Goal: Task Accomplishment & Management: Manage account settings

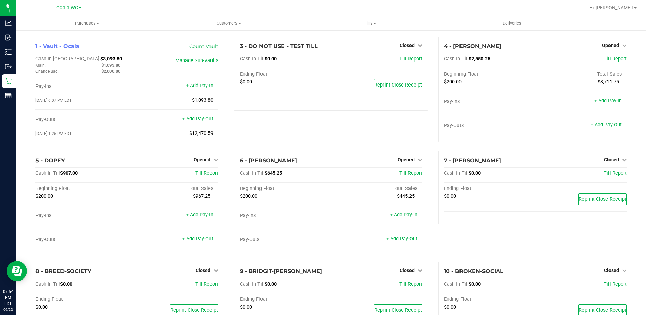
scroll to position [207, 0]
click at [612, 43] on span "Opened" at bounding box center [610, 45] width 17 height 5
click at [603, 59] on link "Close Till" at bounding box center [611, 59] width 18 height 5
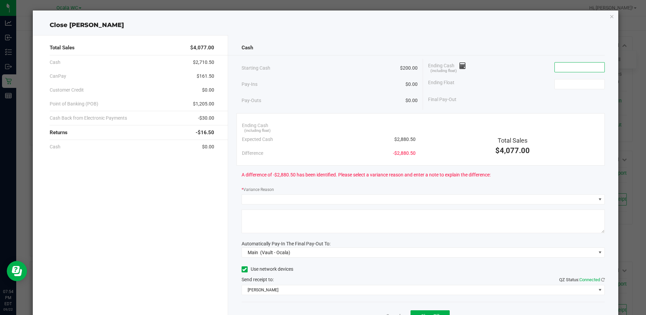
click at [559, 67] on input at bounding box center [580, 66] width 50 height 9
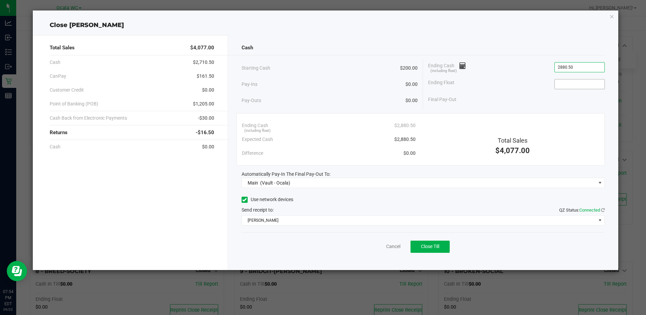
type input "$2,880.50"
click at [562, 82] on input at bounding box center [580, 83] width 50 height 9
type input "$200.00"
click at [418, 243] on button "Close Till" at bounding box center [429, 246] width 39 height 12
click at [376, 247] on link "Dismiss" at bounding box center [378, 246] width 16 height 7
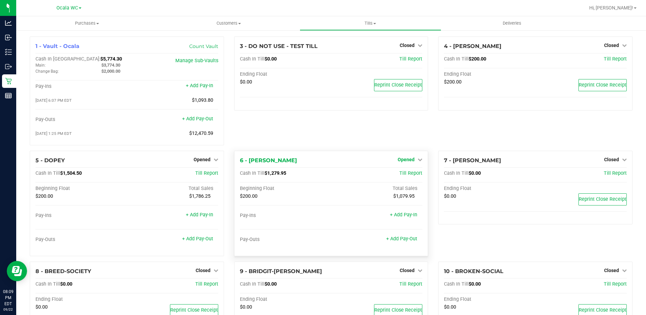
click at [401, 162] on span "Opened" at bounding box center [406, 159] width 17 height 5
click at [398, 176] on link "Close Till" at bounding box center [407, 173] width 18 height 5
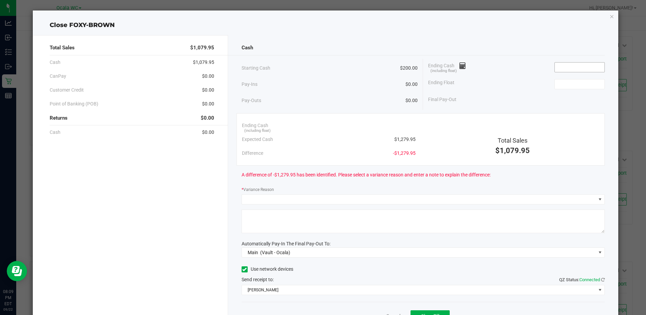
click at [555, 68] on input at bounding box center [580, 66] width 50 height 9
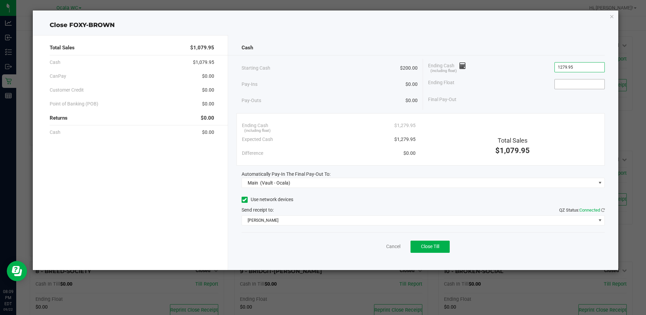
type input "$1,279.95"
click at [573, 79] on input at bounding box center [580, 83] width 50 height 9
type input "$200.00"
click at [431, 242] on button "Close Till" at bounding box center [429, 246] width 39 height 12
click at [378, 244] on link "Dismiss" at bounding box center [378, 246] width 16 height 7
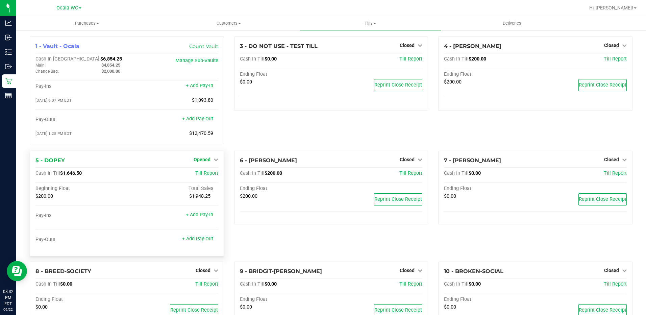
click at [201, 160] on span "Opened" at bounding box center [202, 159] width 17 height 5
click at [204, 175] on link "Close Till" at bounding box center [203, 173] width 18 height 5
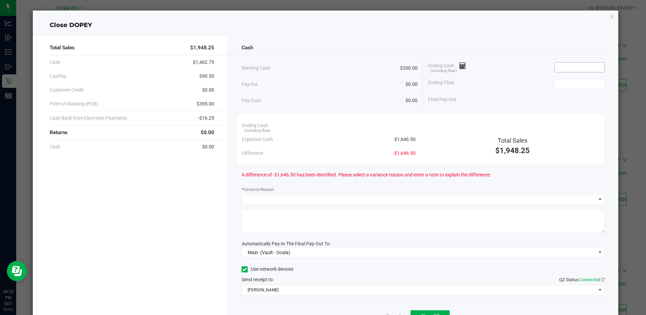
click at [563, 70] on input at bounding box center [580, 66] width 50 height 9
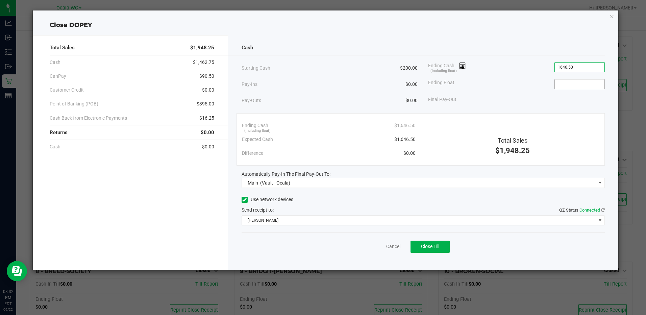
type input "$1,646.50"
click at [566, 82] on input at bounding box center [580, 83] width 50 height 9
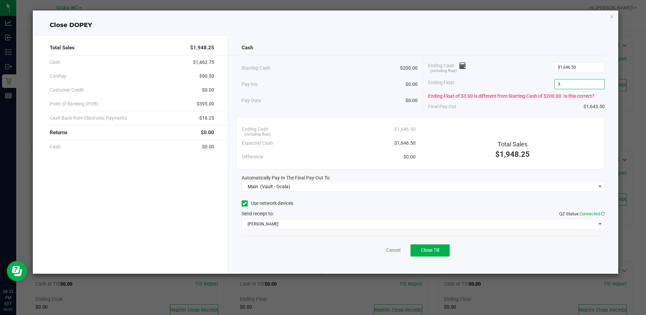
type input "3"
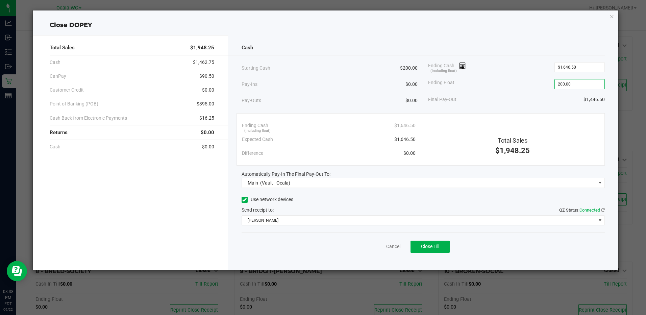
type input "$200.00"
click at [427, 238] on div "Cancel Close Till" at bounding box center [422, 245] width 363 height 26
click at [427, 241] on button "Close Till" at bounding box center [429, 246] width 39 height 12
click at [380, 243] on link "Dismiss" at bounding box center [378, 246] width 16 height 7
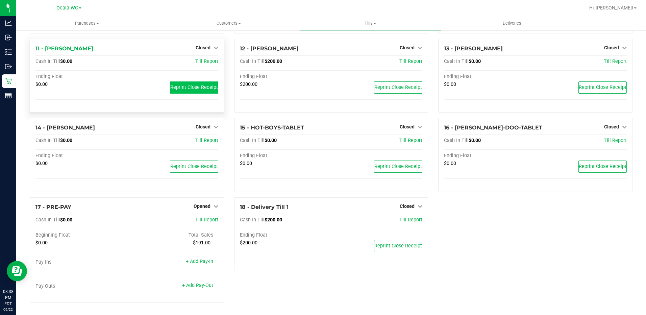
scroll to position [272, 0]
click at [201, 207] on span "Opened" at bounding box center [202, 205] width 17 height 5
click at [200, 223] on link "Close Till" at bounding box center [203, 219] width 18 height 5
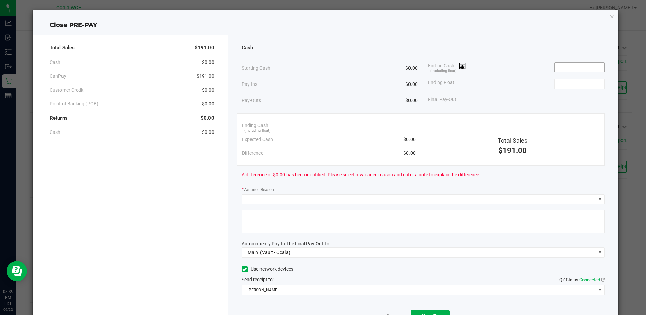
click at [556, 65] on input at bounding box center [580, 66] width 50 height 9
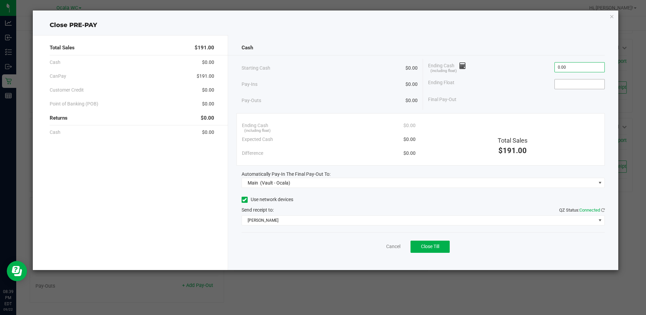
type input "$0.00"
click at [573, 84] on input at bounding box center [580, 83] width 50 height 9
type input "$0.00"
click at [417, 243] on button "Close Till" at bounding box center [429, 246] width 39 height 12
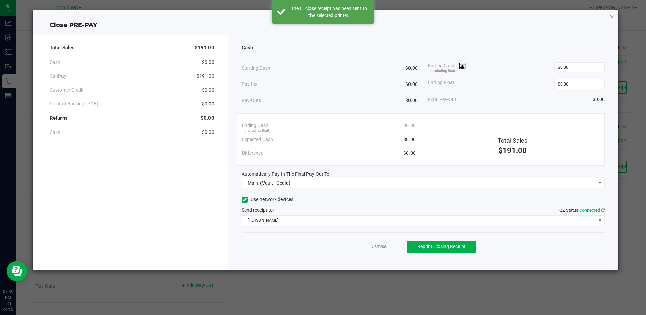
click at [611, 17] on icon "button" at bounding box center [611, 16] width 5 height 8
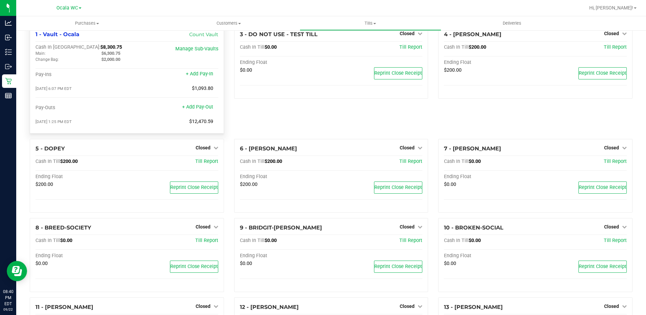
scroll to position [0, 0]
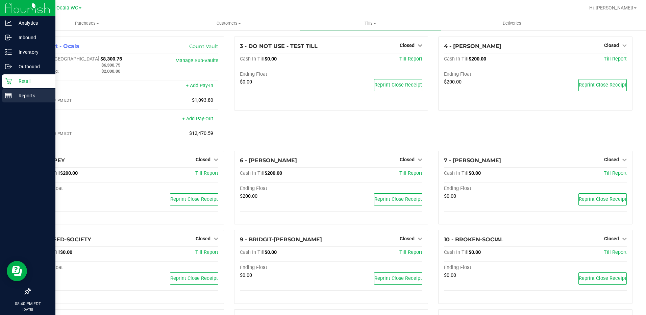
click at [23, 92] on p "Reports" at bounding box center [32, 96] width 41 height 8
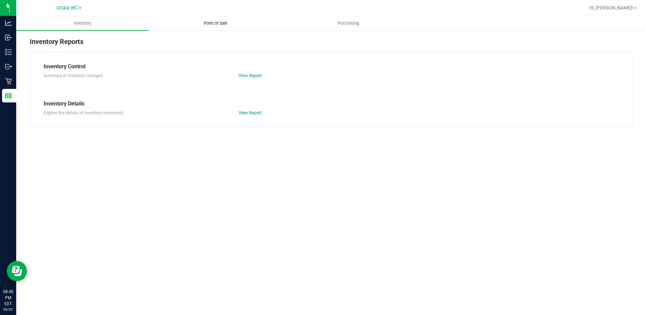
click at [227, 24] on span "Point of Sale" at bounding box center [216, 23] width 42 height 6
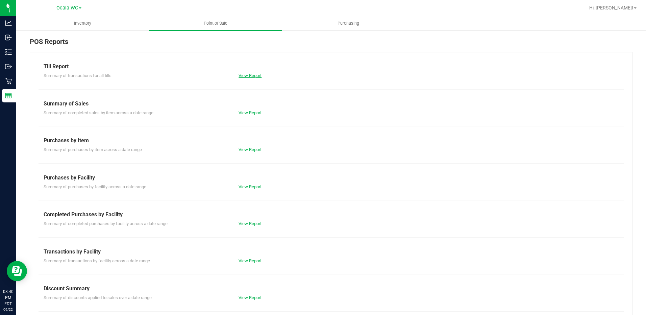
click at [240, 75] on link "View Report" at bounding box center [249, 75] width 23 height 5
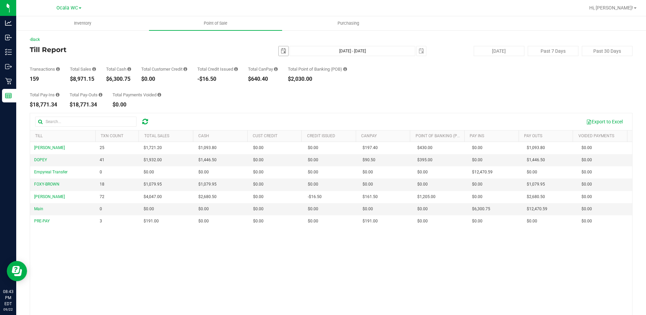
click at [281, 51] on span "select" at bounding box center [283, 50] width 5 height 5
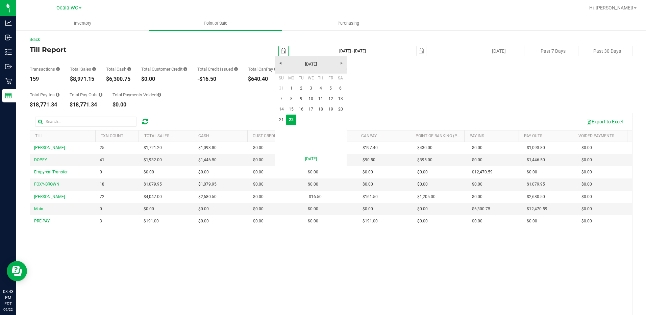
scroll to position [0, 17]
click at [291, 85] on link "1" at bounding box center [291, 88] width 10 height 10
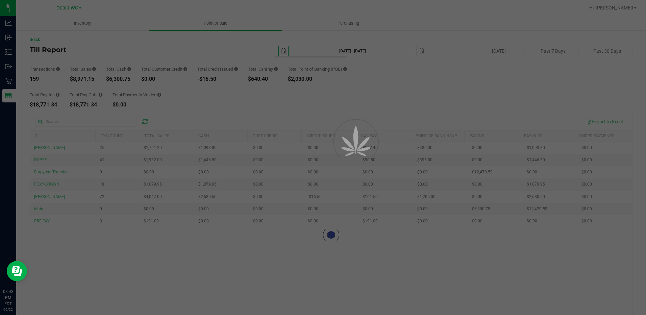
type input "2025-09-01"
type input "Sep 1, 2025 - Sep 22, 2025"
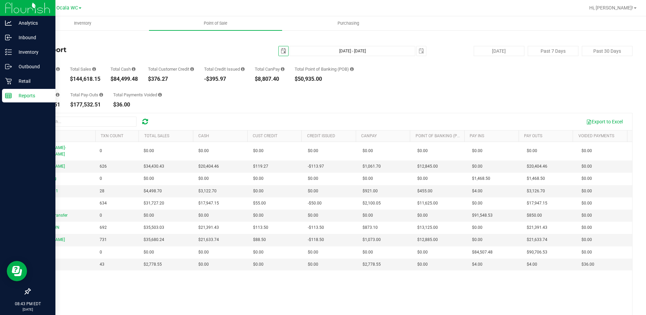
click at [9, 93] on rect at bounding box center [8, 95] width 6 height 5
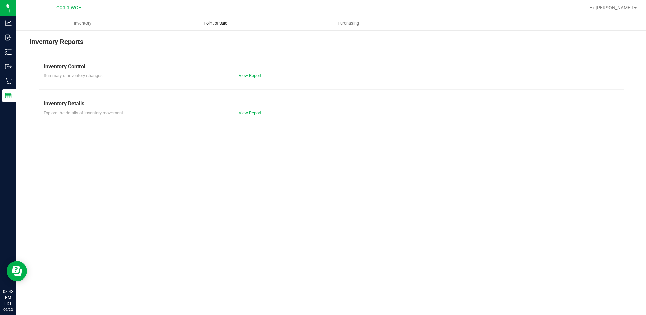
click at [210, 23] on span "Point of Sale" at bounding box center [216, 23] width 42 height 6
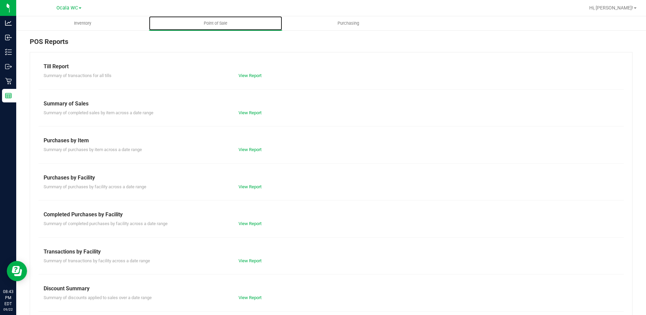
scroll to position [34, 0]
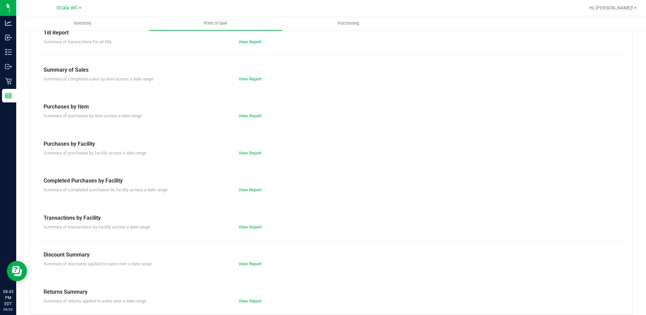
click at [253, 258] on div "Discount Summary" at bounding box center [331, 255] width 575 height 8
click at [247, 256] on div "Discount Summary" at bounding box center [331, 255] width 575 height 8
click at [245, 261] on link "View Report" at bounding box center [249, 263] width 23 height 5
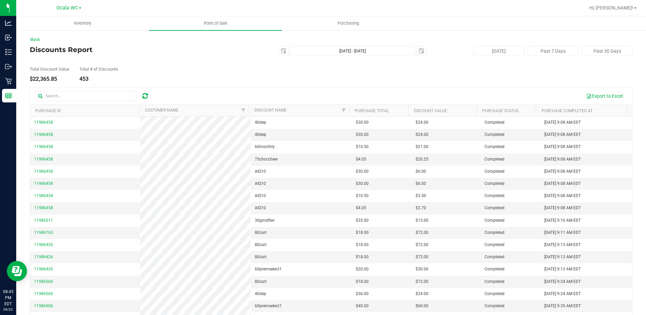
click at [242, 76] on div "Total Discount Value $22,365.85 Total # of Discounts 453" at bounding box center [331, 69] width 603 height 26
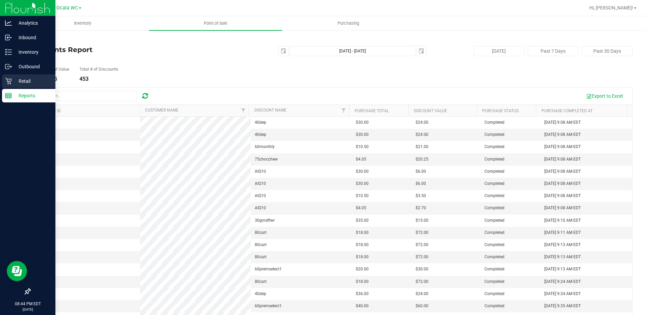
click at [7, 77] on div "Retail" at bounding box center [28, 81] width 53 height 14
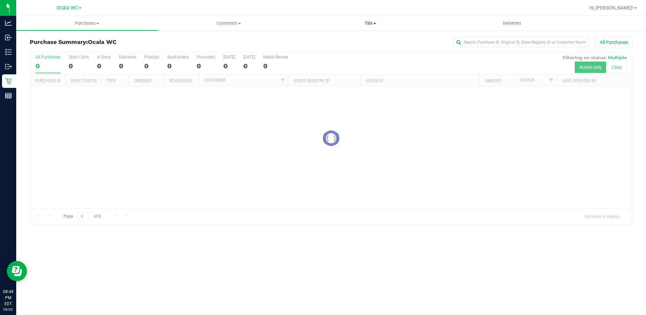
click at [371, 22] on span "Tills" at bounding box center [370, 23] width 141 height 6
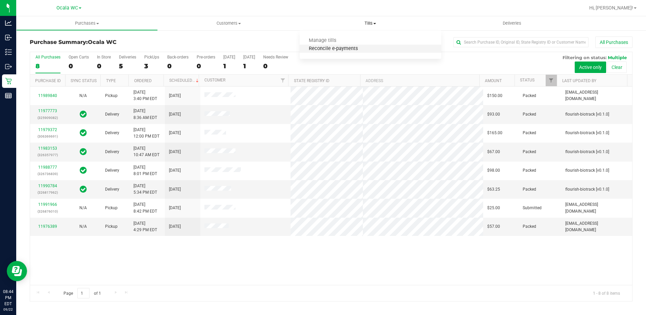
click at [337, 49] on span "Reconcile e-payments" at bounding box center [333, 49] width 67 height 6
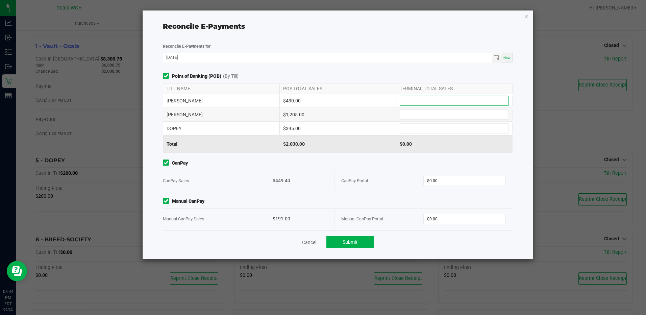
click at [417, 99] on input at bounding box center [454, 100] width 108 height 9
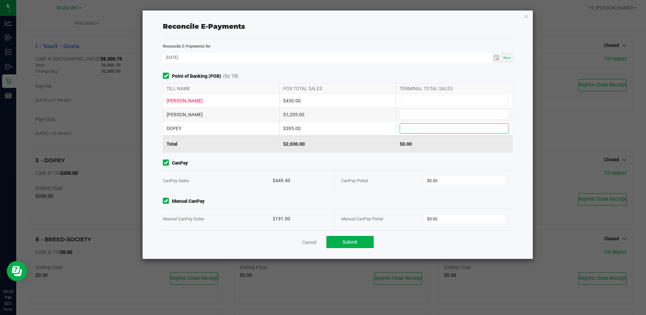
click at [400, 128] on input at bounding box center [454, 128] width 108 height 9
type input "$395.00"
click at [400, 114] on input at bounding box center [454, 114] width 108 height 9
type input "$1,205.00"
click at [404, 94] on div "TILL NAME POS TOTAL SALES TERMINAL TOTAL SALES" at bounding box center [337, 88] width 349 height 11
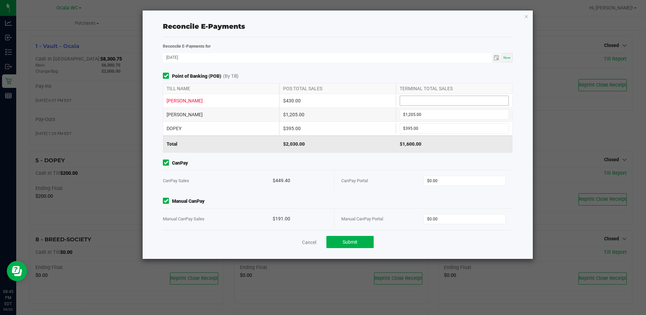
click at [402, 100] on input at bounding box center [454, 100] width 108 height 9
type input "$430.00"
click at [428, 181] on input "0" at bounding box center [464, 180] width 81 height 9
type input "$449.40"
click at [432, 217] on input "0" at bounding box center [464, 218] width 81 height 9
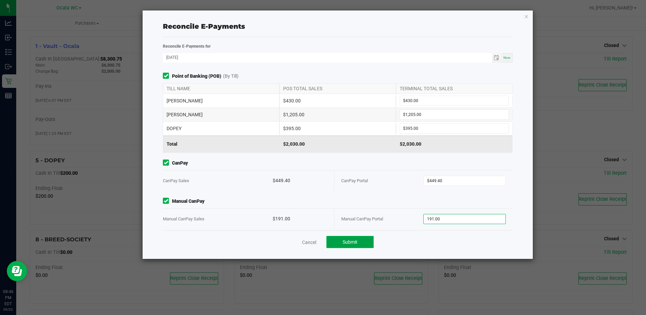
type input "$191.00"
click at [332, 240] on button "Submit" at bounding box center [349, 242] width 47 height 12
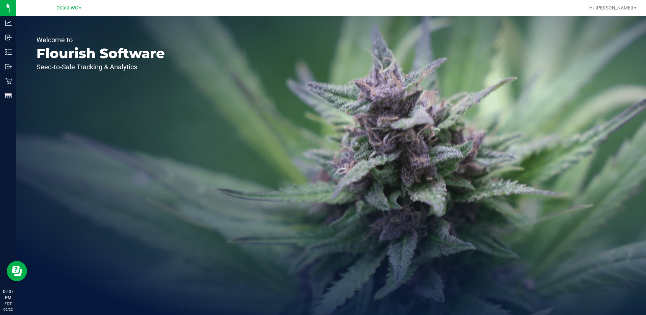
click at [9, 80] on icon at bounding box center [8, 81] width 7 height 7
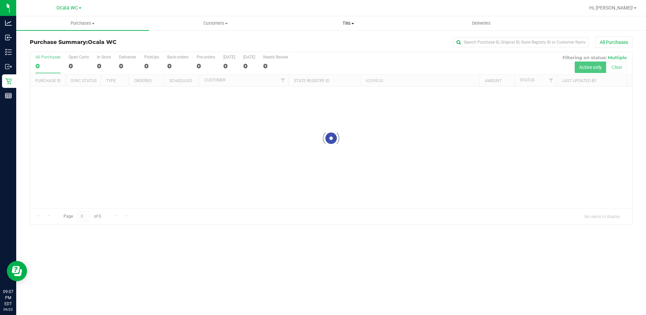
click at [348, 21] on span "Tills" at bounding box center [348, 23] width 132 height 6
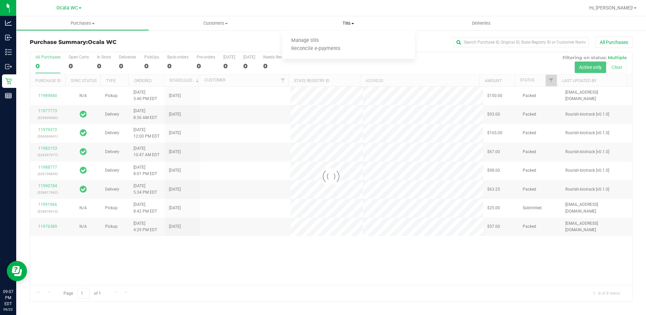
click at [304, 41] on span "Manage tills" at bounding box center [305, 41] width 46 height 6
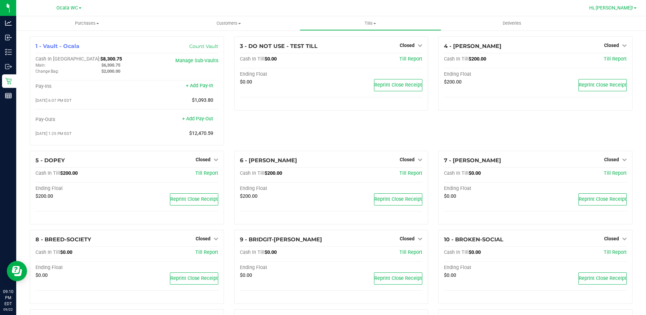
click at [623, 5] on span "Hi, [PERSON_NAME]!" at bounding box center [611, 7] width 44 height 5
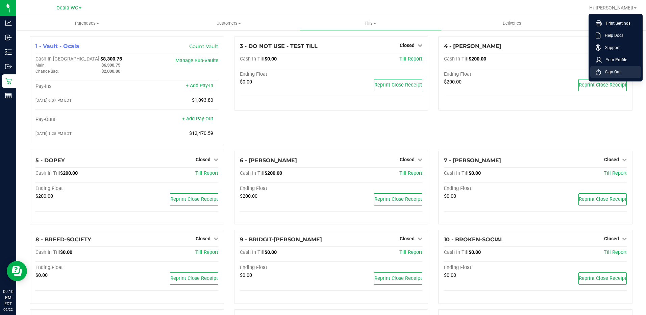
click at [604, 74] on span "Sign Out" at bounding box center [611, 72] width 20 height 7
